Goal: Check status: Check status

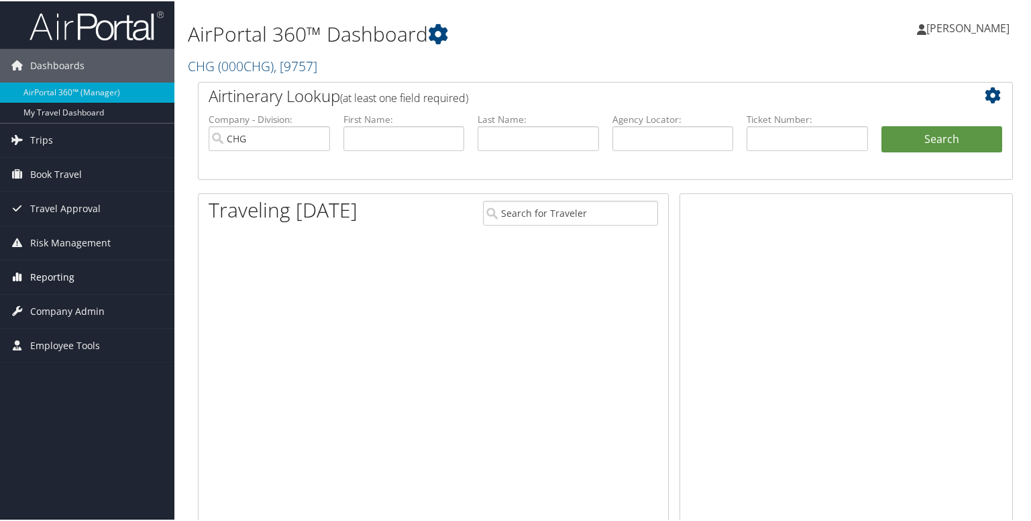
click at [58, 274] on span "Reporting" at bounding box center [52, 276] width 44 height 34
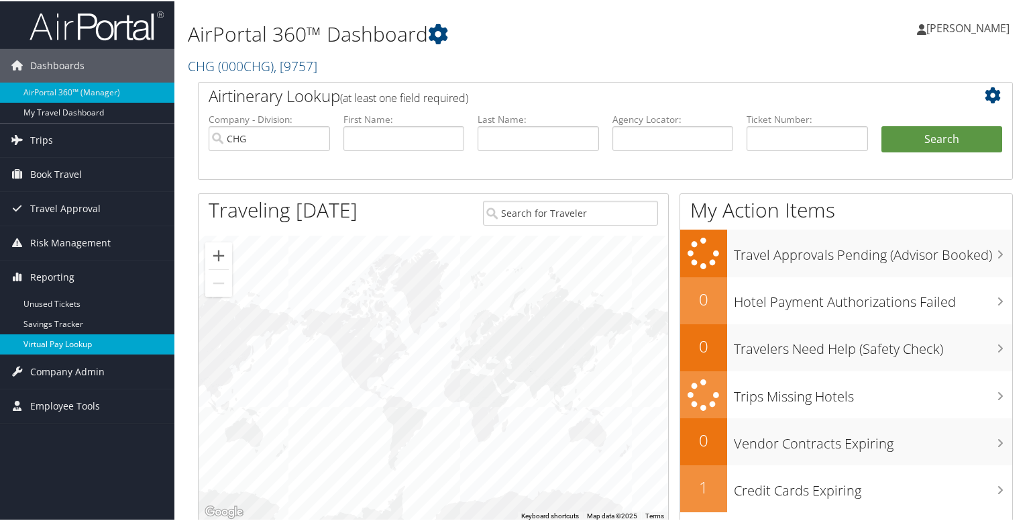
click at [49, 352] on link "Virtual Pay Lookup" at bounding box center [87, 343] width 174 height 20
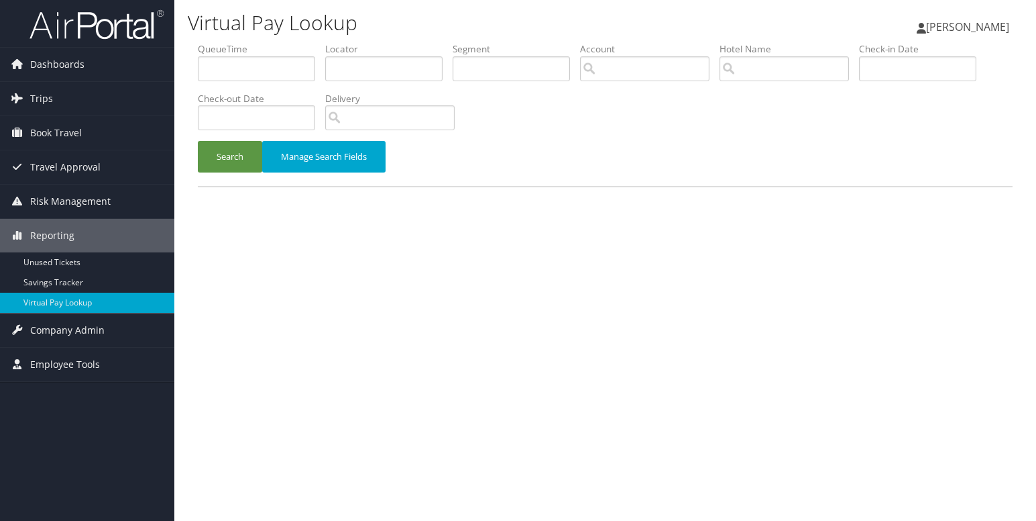
drag, startPoint x: 361, startPoint y: 91, endPoint x: 369, endPoint y: 71, distance: 21.1
click at [361, 91] on li "Locator" at bounding box center [388, 66] width 127 height 49
click at [370, 70] on input "text" at bounding box center [383, 68] width 117 height 25
paste input "DYFKHU"
type input "DYFKHU"
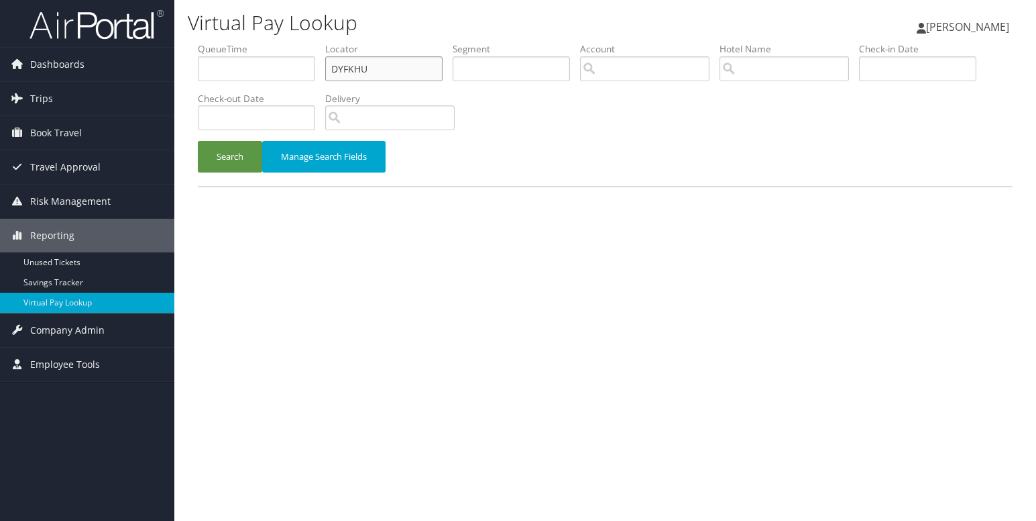
click at [198, 141] on button "Search" at bounding box center [230, 157] width 64 height 32
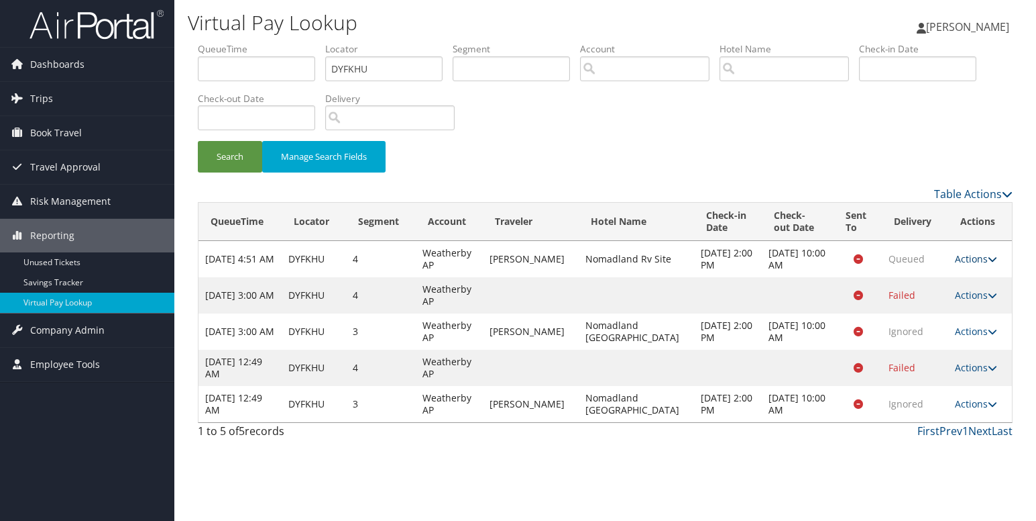
click at [989, 260] on icon at bounding box center [992, 258] width 9 height 9
click at [932, 305] on link "Logs" at bounding box center [946, 301] width 85 height 23
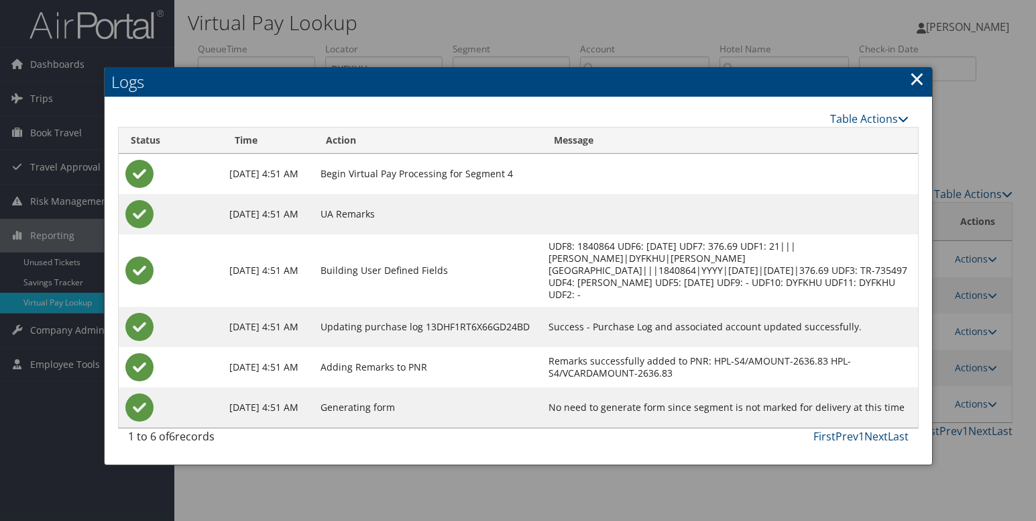
click at [914, 76] on link "×" at bounding box center [917, 78] width 15 height 27
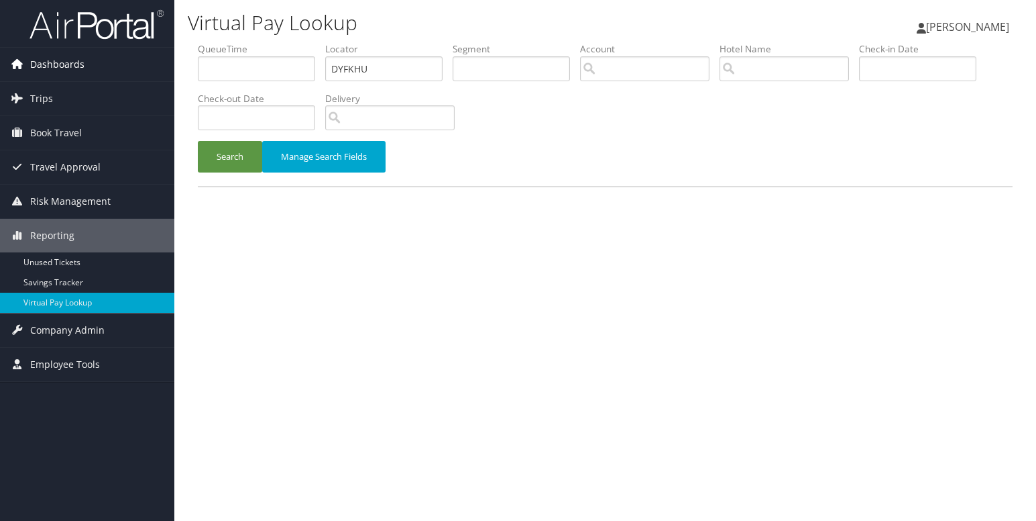
click at [74, 69] on span "Dashboards" at bounding box center [57, 65] width 54 height 34
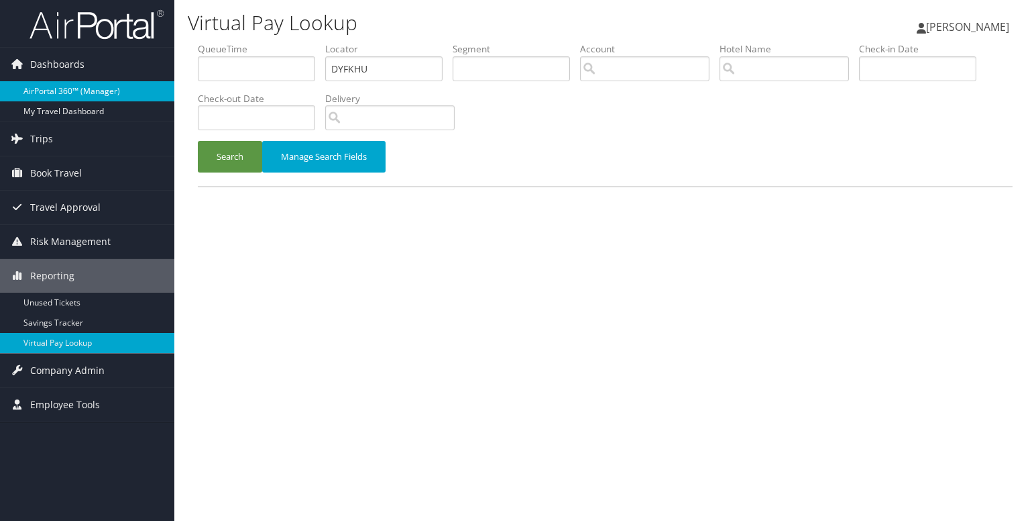
click at [42, 95] on link "AirPortal 360™ (Manager)" at bounding box center [87, 91] width 174 height 20
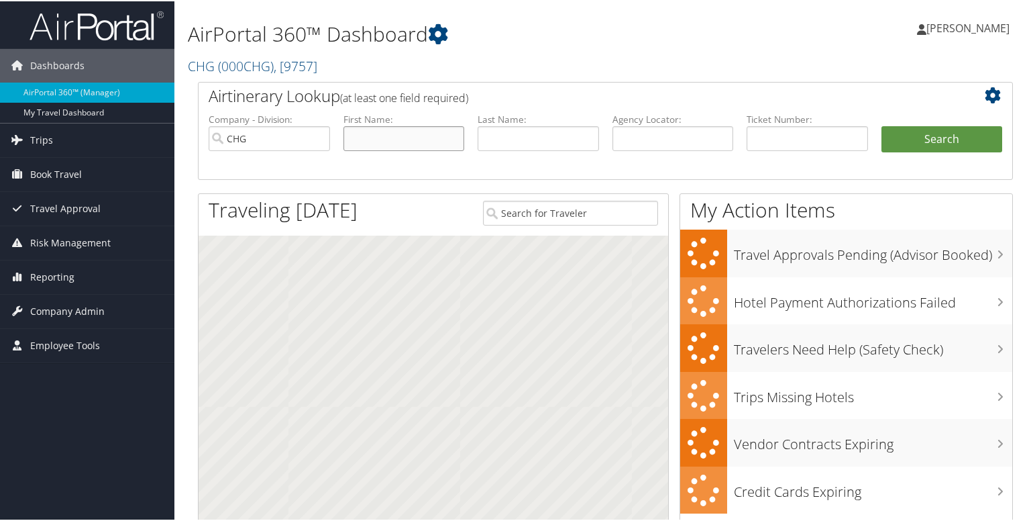
drag, startPoint x: 0, startPoint y: 0, endPoint x: 371, endPoint y: 129, distance: 392.9
click at [371, 129] on input "text" at bounding box center [403, 137] width 121 height 25
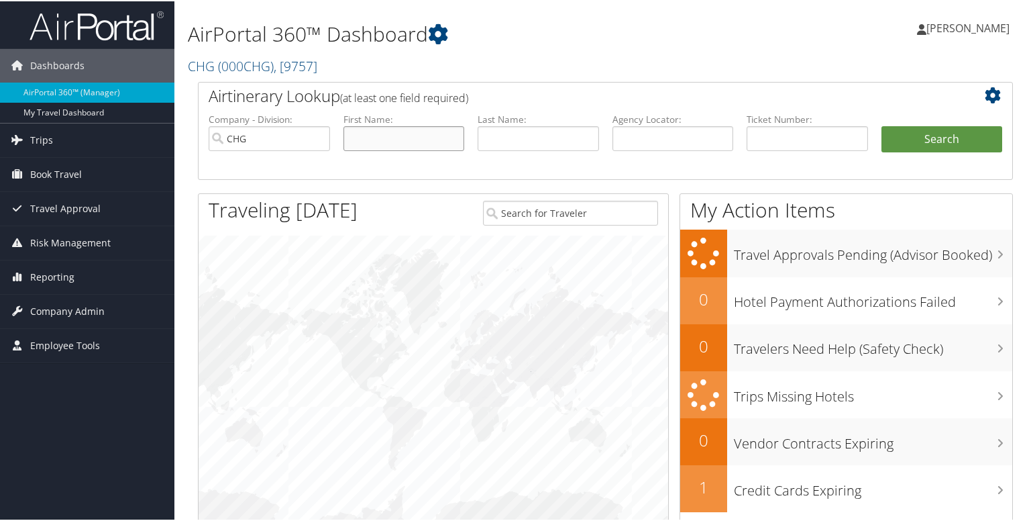
paste input "Melissa Bryson"
type input "Melissa Bryson"
click at [507, 134] on input "text" at bounding box center [538, 137] width 121 height 25
paste input "Melissa Bryson"
type input "Melissa Bryson"
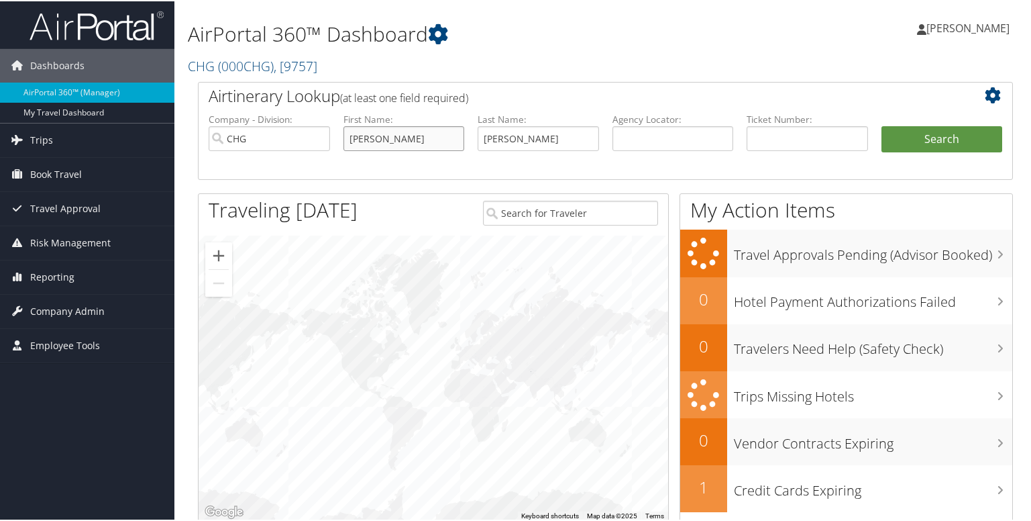
drag, startPoint x: 380, startPoint y: 138, endPoint x: 491, endPoint y: 140, distance: 111.4
click at [491, 140] on ul "Company - Division: CHG First Name: Melissa Bryson Last Name: Melissa Bryson Ag…" at bounding box center [605, 144] width 807 height 67
type input "Melissa"
drag, startPoint x: 519, startPoint y: 138, endPoint x: 405, endPoint y: 138, distance: 114.0
click at [406, 138] on ul "Company - Division: CHG First Name: Melissa Last Name: Melissa Bryson Agency Lo…" at bounding box center [605, 144] width 807 height 67
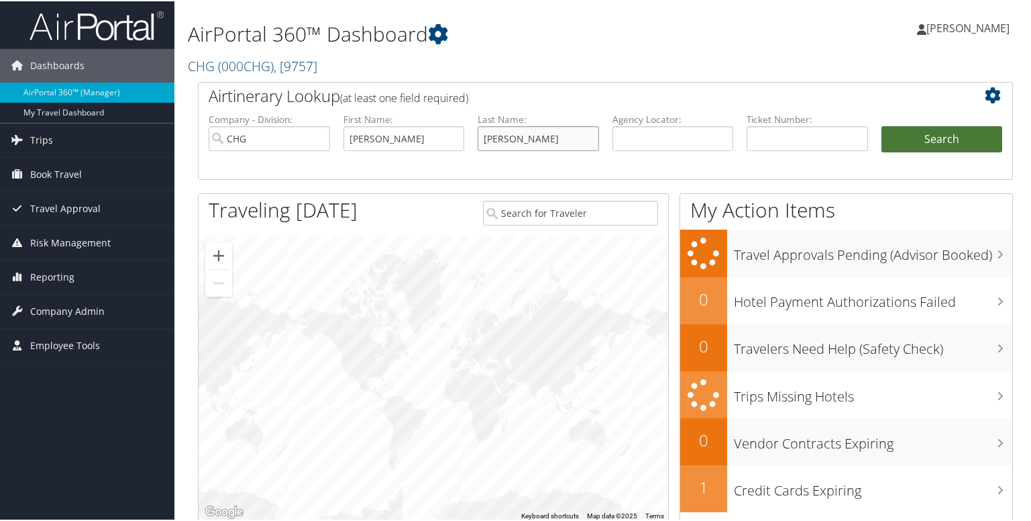
type input "Bryson"
click at [896, 138] on button "Search" at bounding box center [941, 138] width 121 height 27
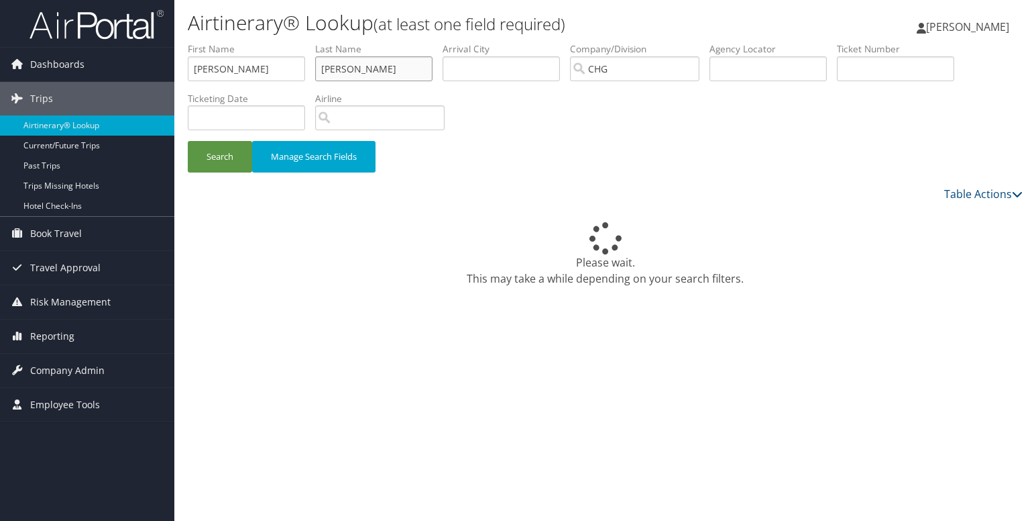
drag, startPoint x: 329, startPoint y: 71, endPoint x: 327, endPoint y: 93, distance: 22.2
click at [329, 71] on input "Bryson" at bounding box center [373, 68] width 117 height 25
drag, startPoint x: 194, startPoint y: 75, endPoint x: 191, endPoint y: 82, distance: 7.5
click at [194, 75] on input "Melissa" at bounding box center [246, 68] width 117 height 25
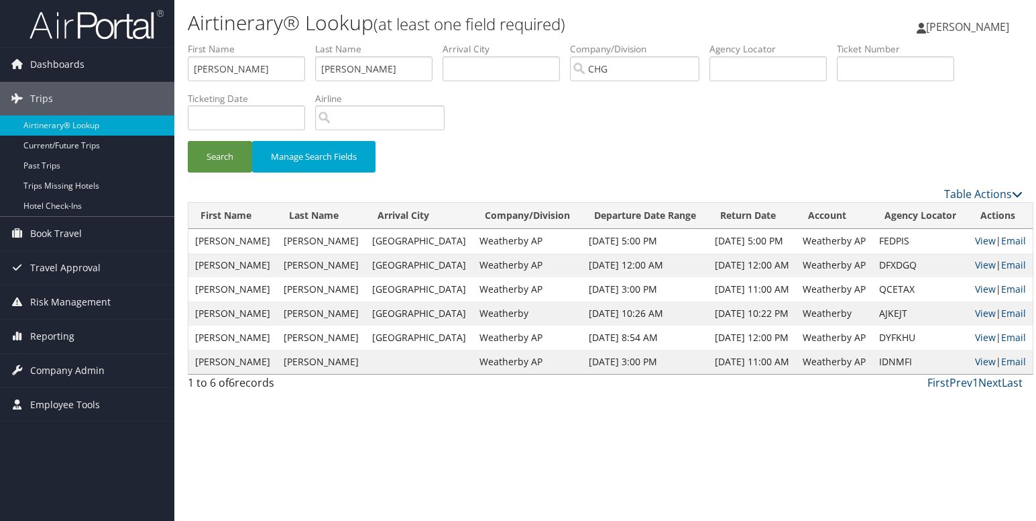
click at [878, 340] on td "DYFKHU" at bounding box center [921, 337] width 96 height 24
click at [975, 335] on link "View" at bounding box center [985, 337] width 21 height 13
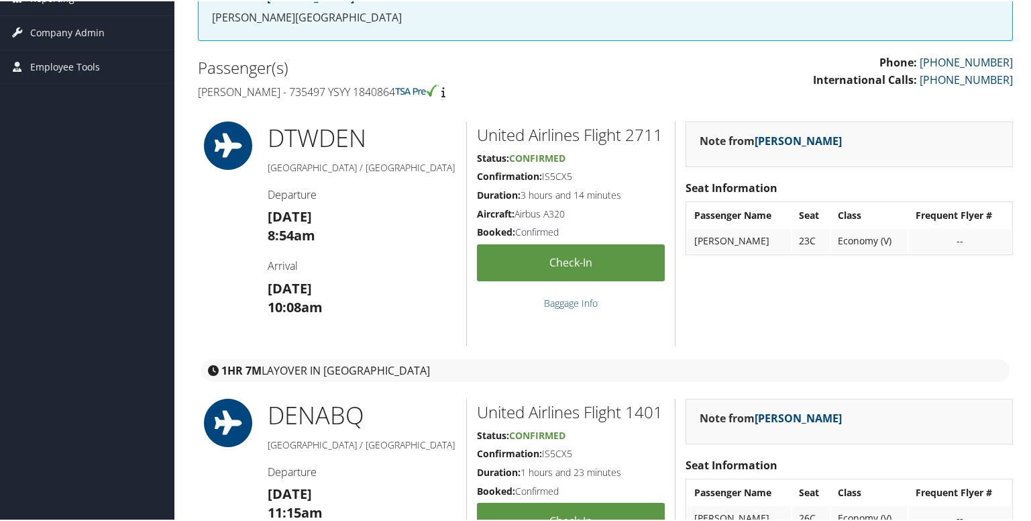
scroll to position [235, 0]
